Goal: Navigation & Orientation: Find specific page/section

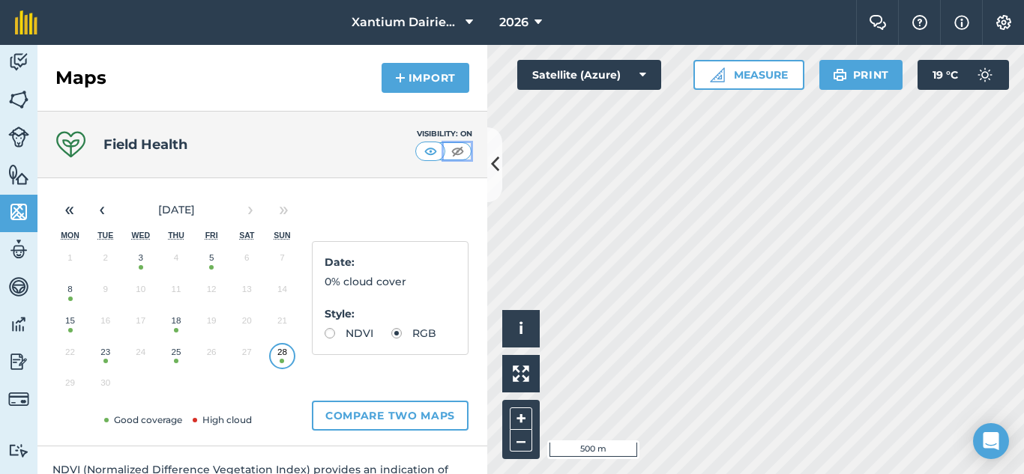
click at [453, 151] on img at bounding box center [457, 151] width 19 height 15
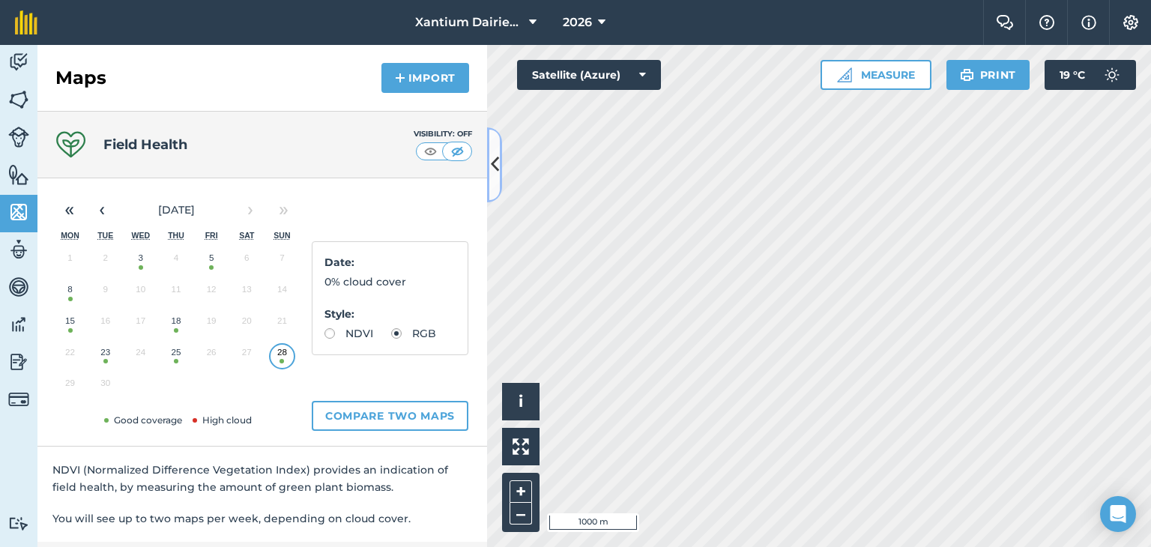
click at [495, 154] on icon at bounding box center [495, 164] width 8 height 26
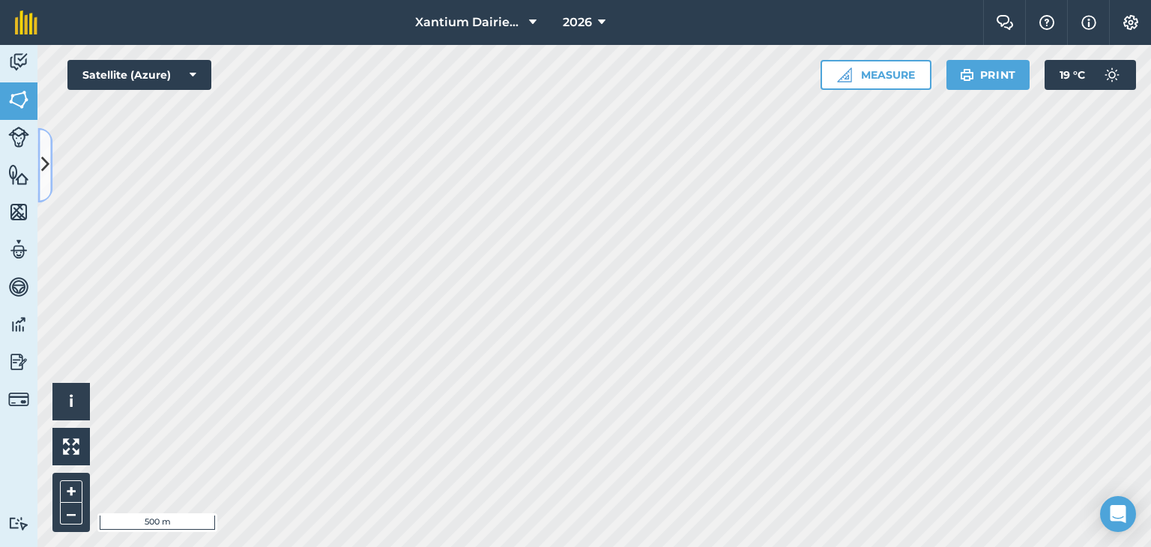
click at [46, 160] on icon at bounding box center [45, 165] width 8 height 26
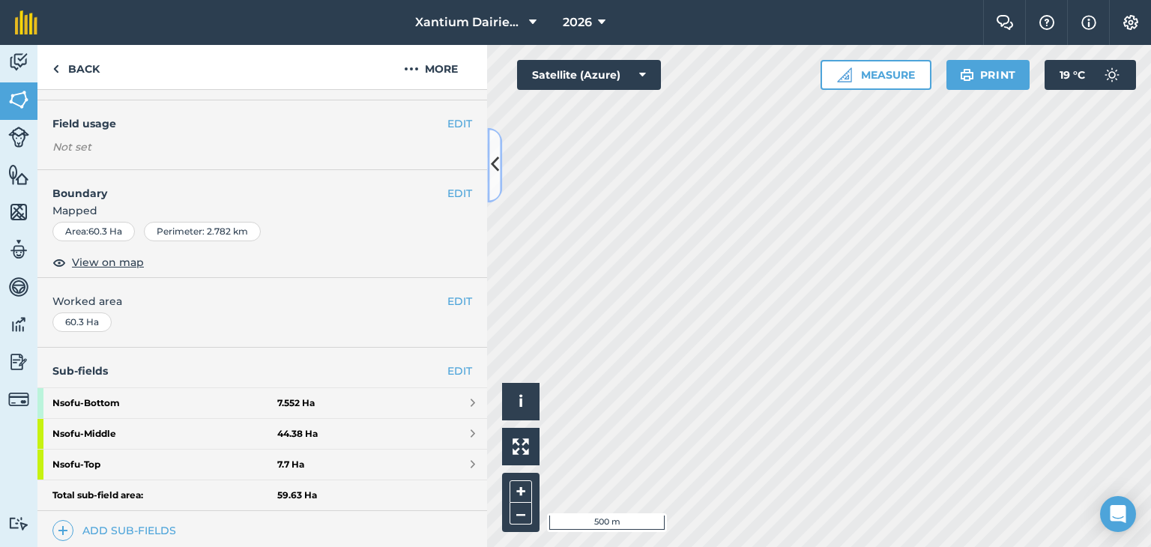
scroll to position [340, 0]
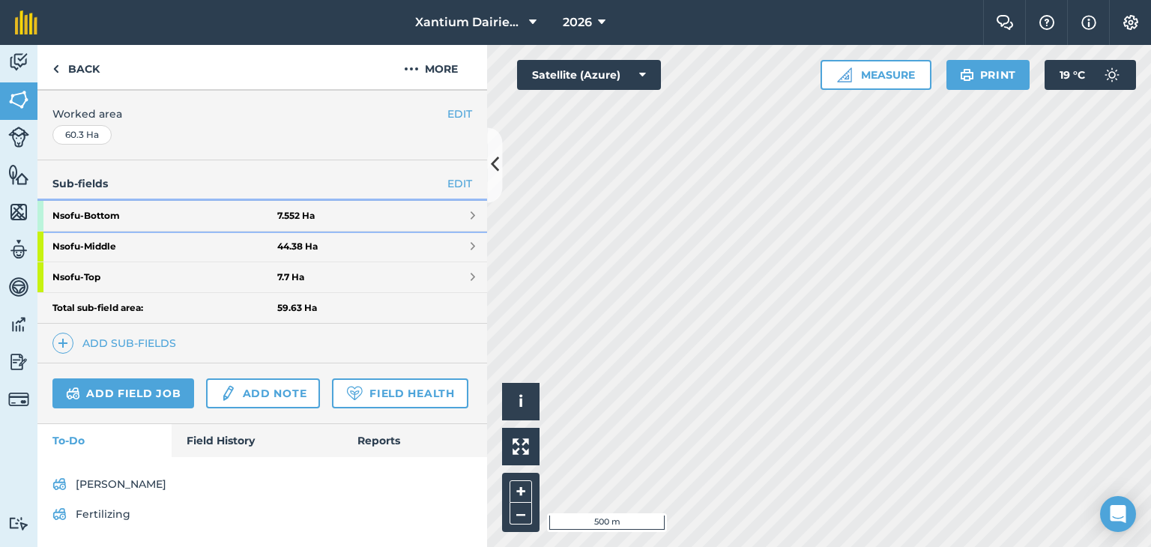
click at [100, 201] on strong "Nsofu - Bottom" at bounding box center [164, 216] width 225 height 30
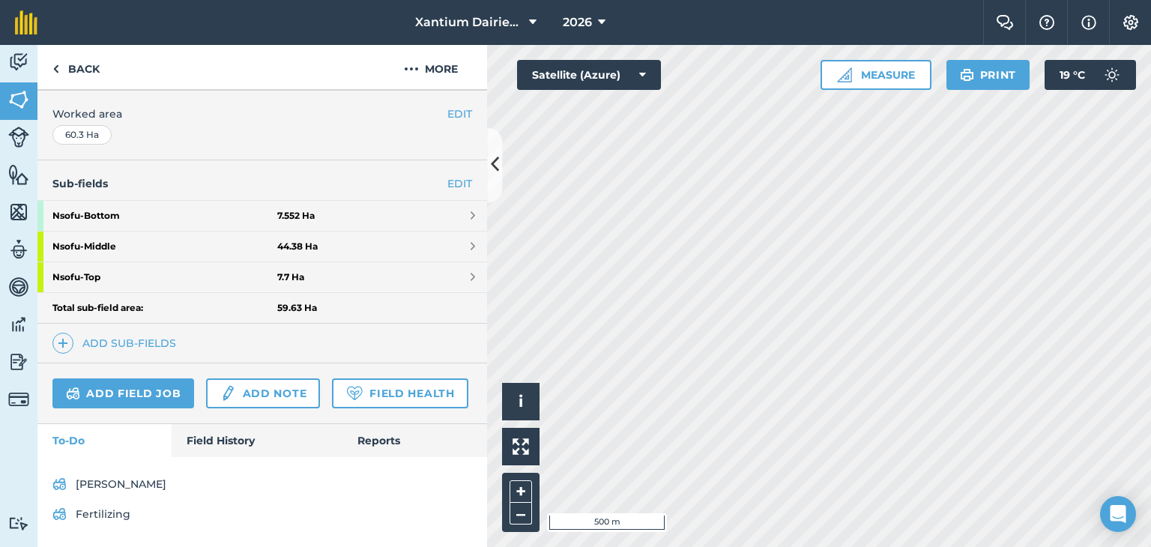
scroll to position [128, 0]
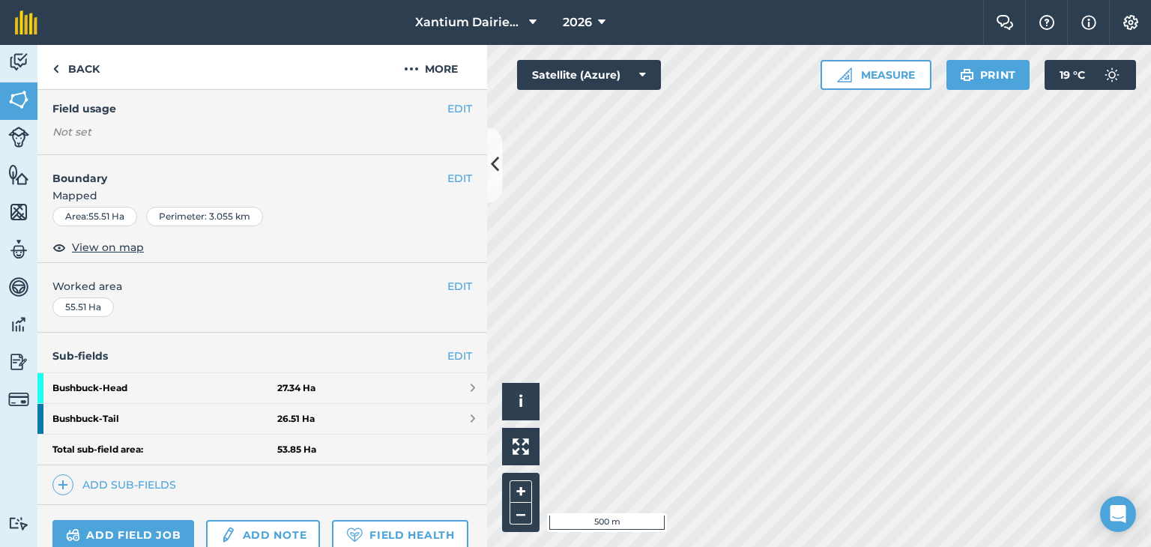
scroll to position [266, 0]
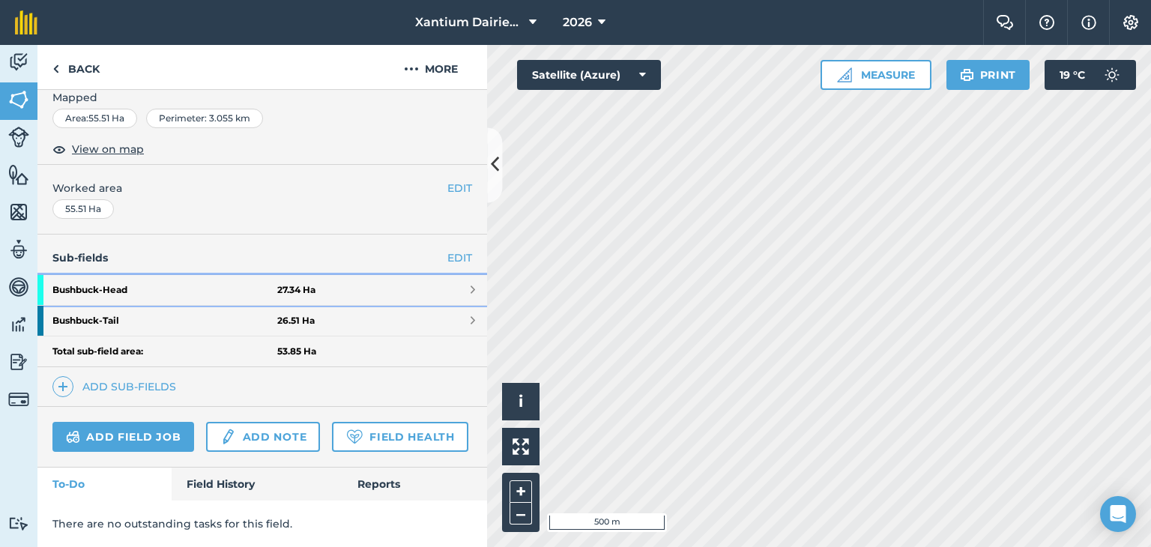
click at [157, 275] on strong "Bushbuck - Head" at bounding box center [164, 290] width 225 height 30
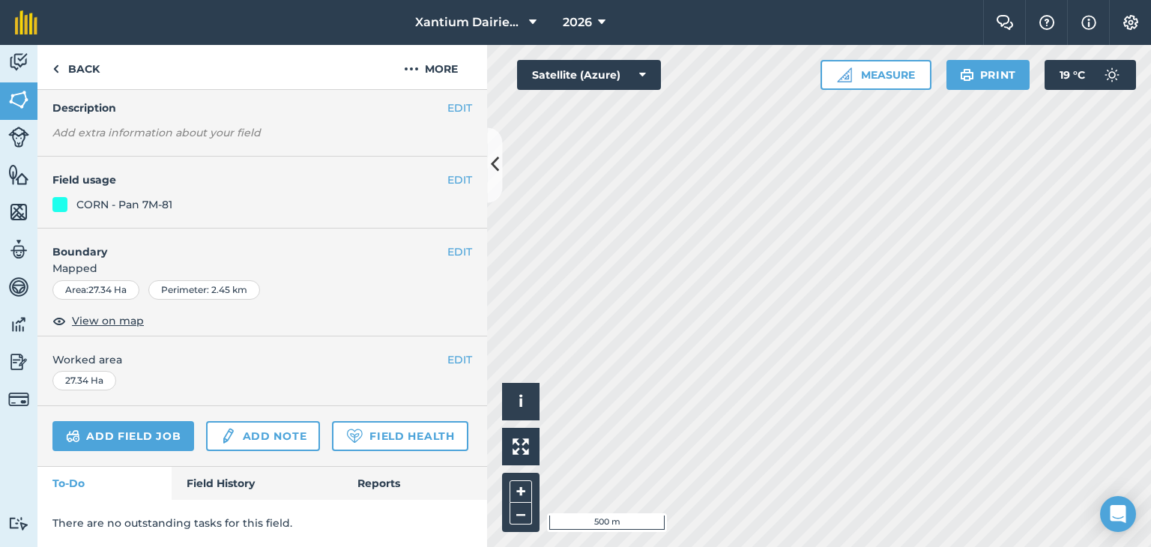
scroll to position [266, 0]
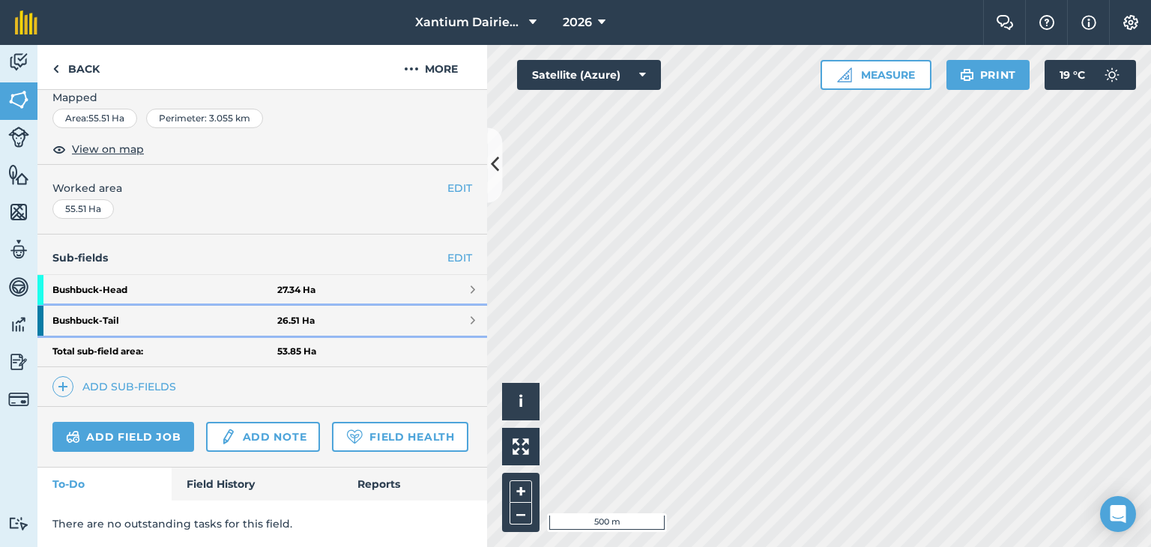
click at [194, 306] on strong "Bushbuck - Tail" at bounding box center [164, 321] width 225 height 30
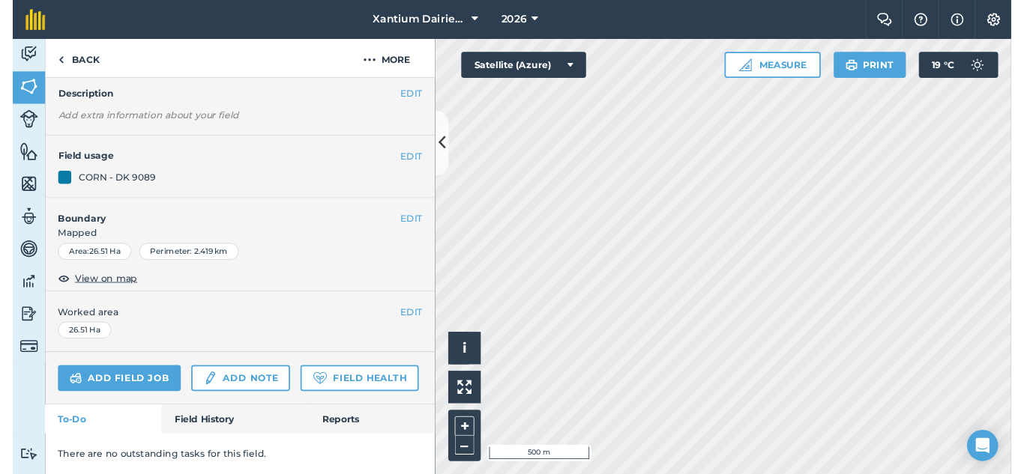
scroll to position [128, 0]
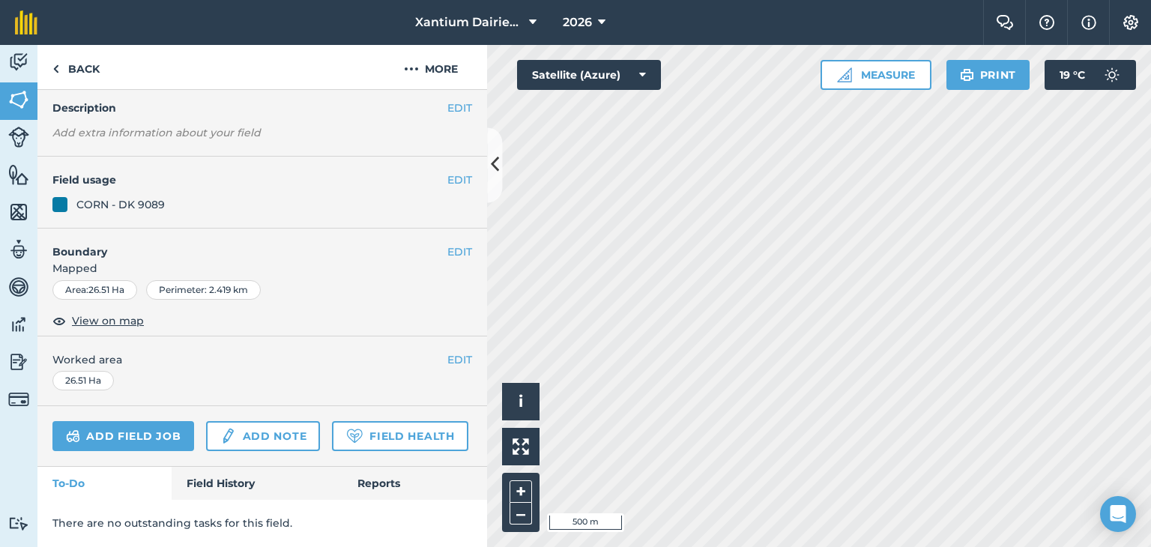
click at [1023, 253] on html "Xantium Dairies [GEOGRAPHIC_DATA] 2026 Farm Chat Help Info Settings Xantium Dai…" at bounding box center [575, 273] width 1151 height 547
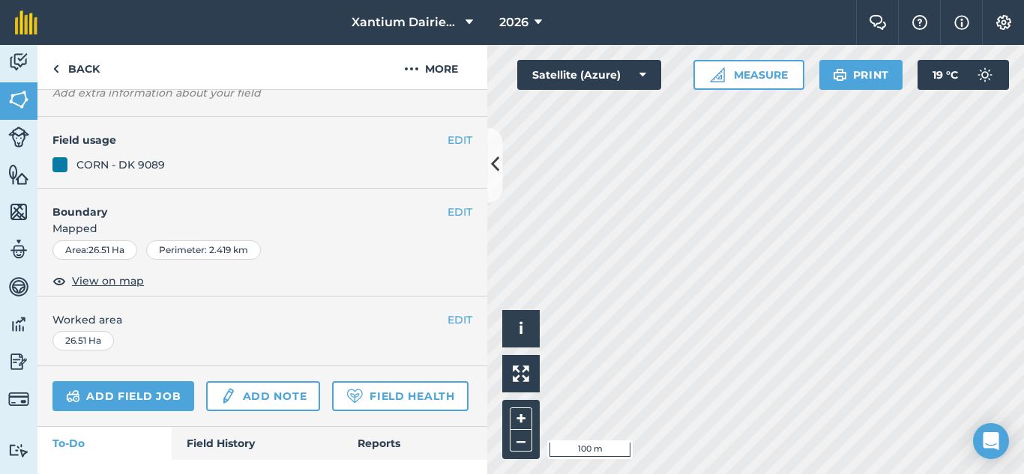
click at [0, 417] on html "Xantium Dairies [GEOGRAPHIC_DATA] 2026 Farm Chat Help Info Settings Xantium Dai…" at bounding box center [512, 237] width 1024 height 474
